Goal: Navigation & Orientation: Find specific page/section

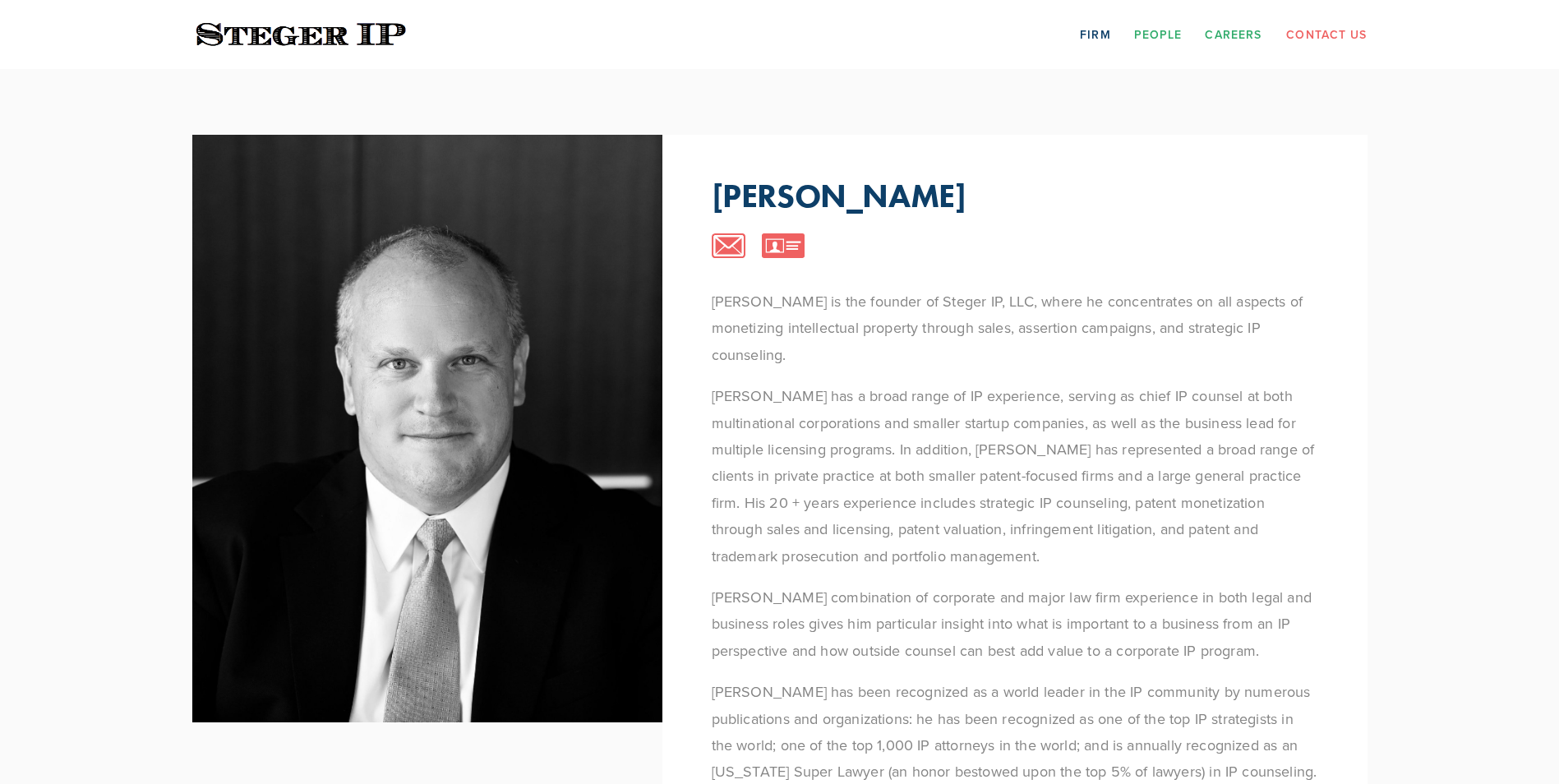
click at [1230, 30] on link "Careers" at bounding box center [1233, 34] width 57 height 25
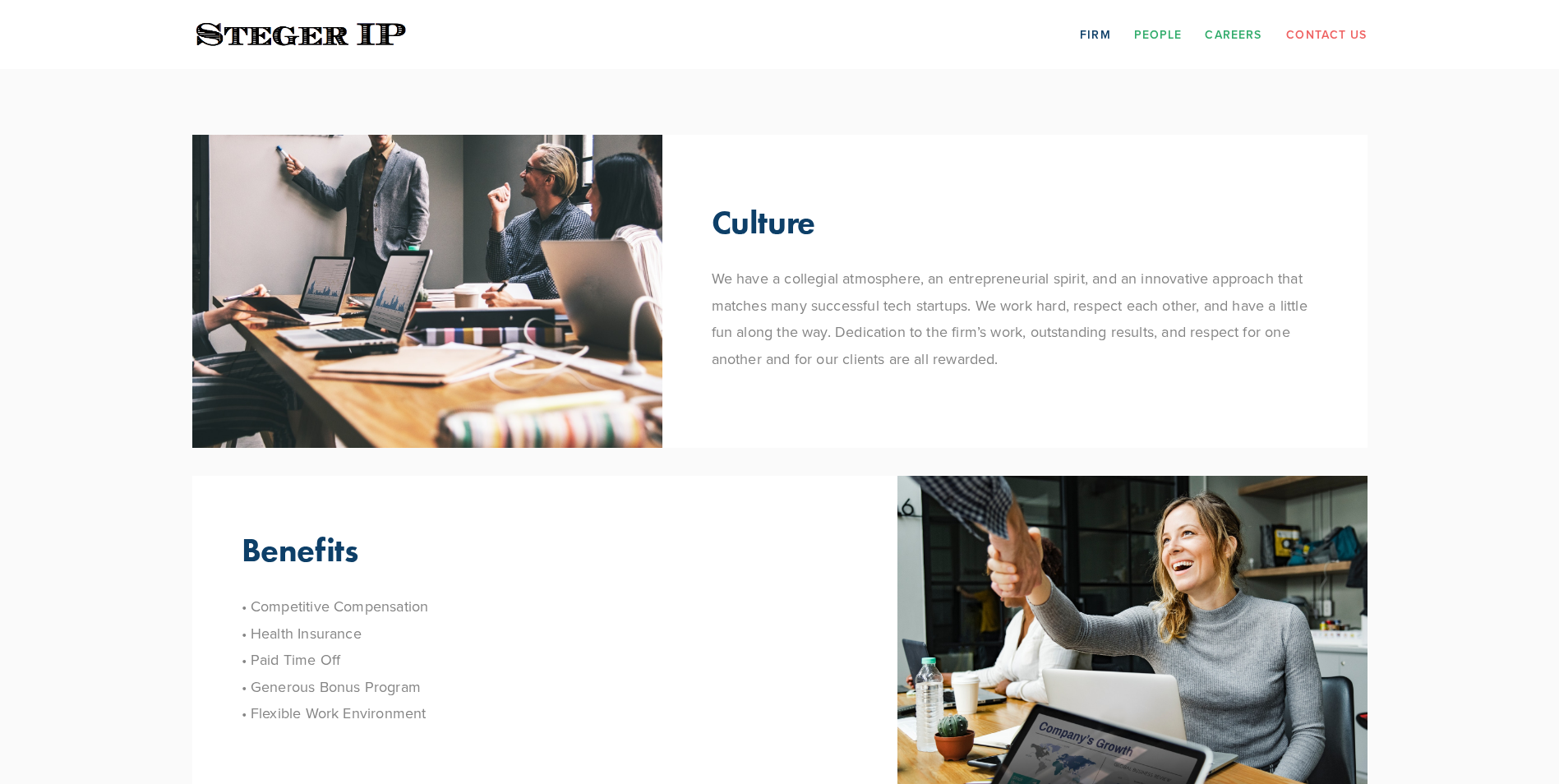
click at [1159, 36] on link "People" at bounding box center [1158, 34] width 48 height 25
